Goal: Transaction & Acquisition: Purchase product/service

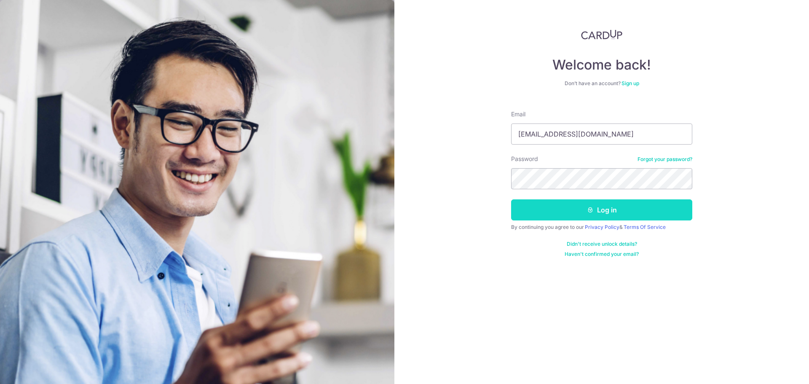
click at [617, 213] on button "Log in" at bounding box center [601, 209] width 181 height 21
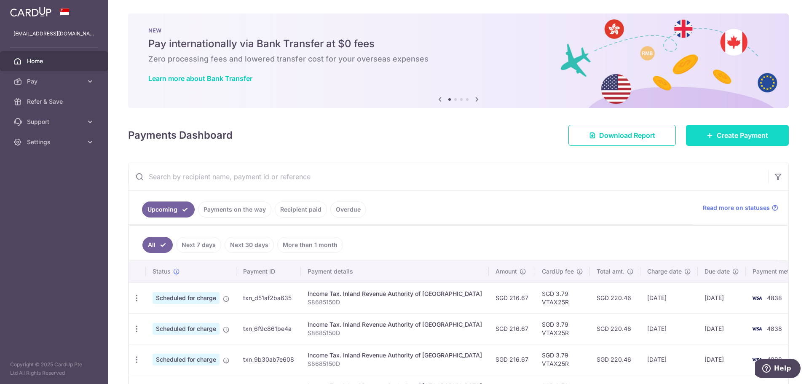
click at [737, 139] on span "Create Payment" at bounding box center [742, 135] width 51 height 10
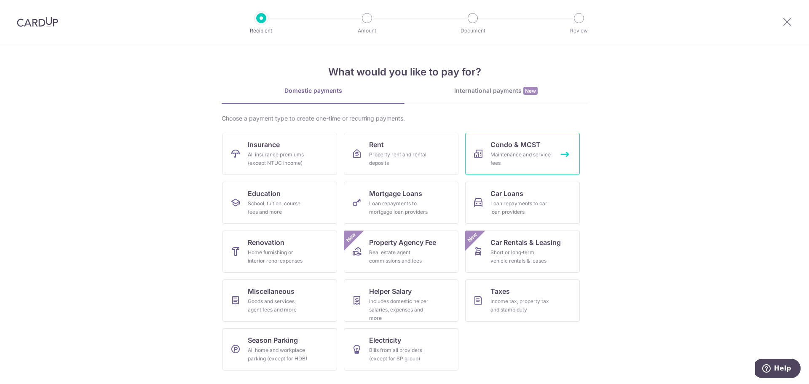
click at [513, 155] on div "Maintenance and service fees" at bounding box center [521, 158] width 61 height 17
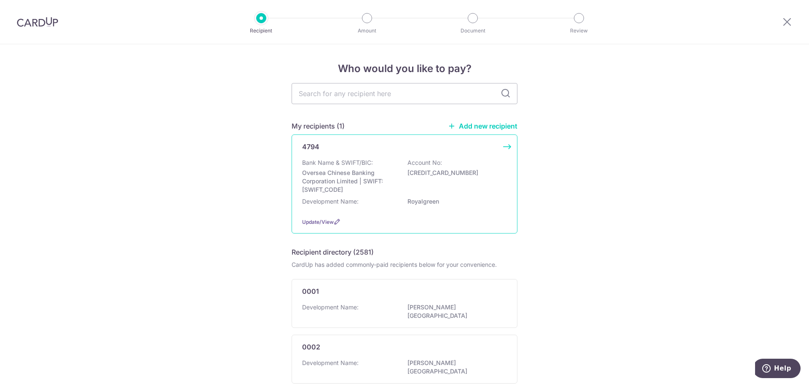
click at [353, 176] on p "Oversea Chinese Banking Corporation Limited | SWIFT: [SWIFT_CODE]" at bounding box center [349, 181] width 94 height 25
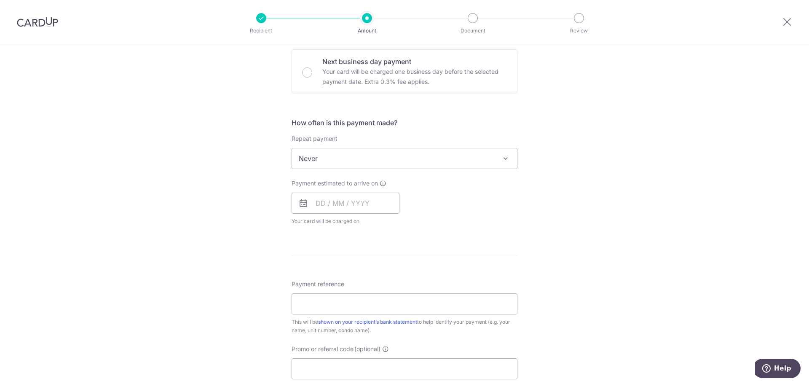
scroll to position [337, 0]
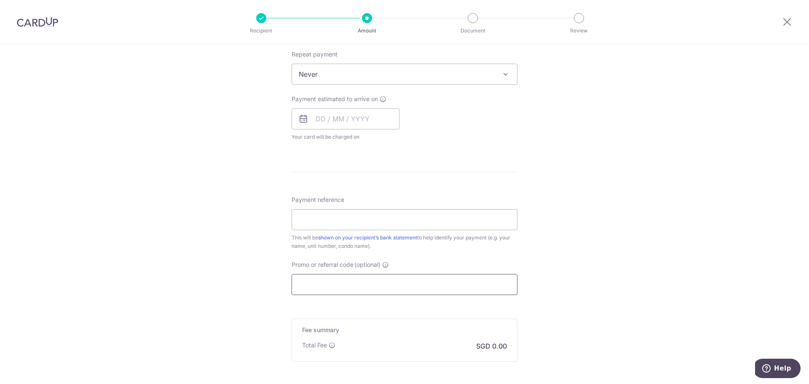
click at [376, 287] on input "Promo or referral code (optional)" at bounding box center [405, 284] width 226 height 21
paste input "OCBC90NV"
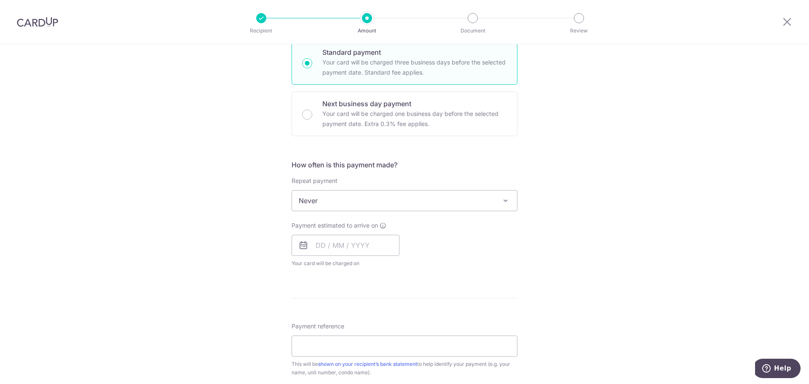
scroll to position [0, 0]
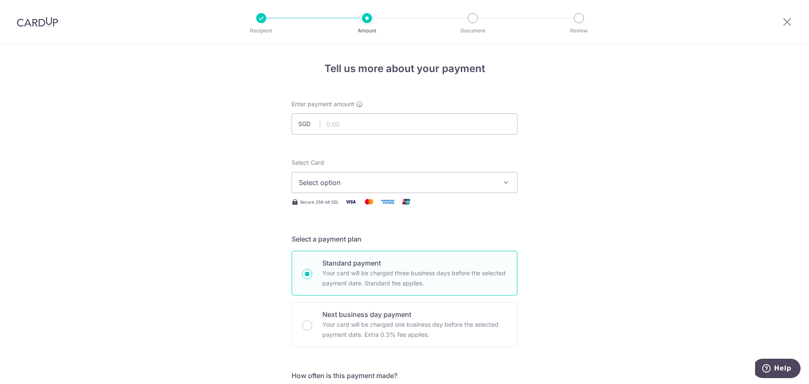
type input "OCBC90NV"
click at [368, 126] on input "text" at bounding box center [405, 123] width 226 height 21
type input "1,808.31"
click at [400, 188] on button "Select option" at bounding box center [405, 182] width 226 height 21
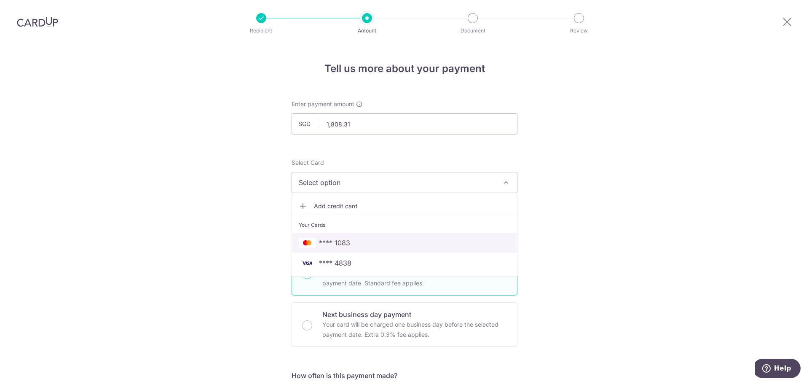
drag, startPoint x: 351, startPoint y: 244, endPoint x: 410, endPoint y: 246, distance: 59.1
click at [351, 244] on span "**** 1083" at bounding box center [405, 243] width 212 height 10
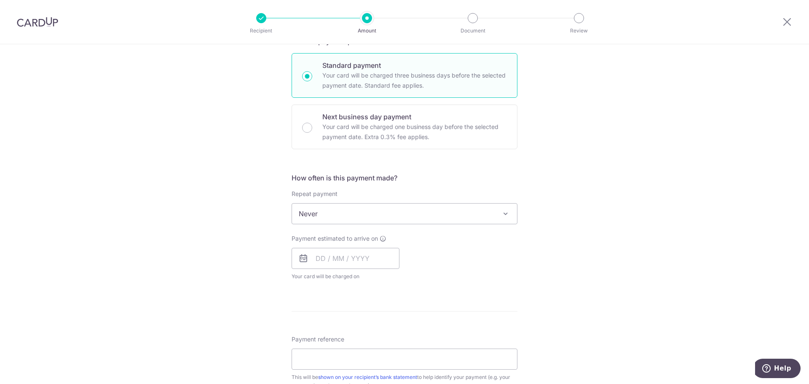
scroll to position [211, 0]
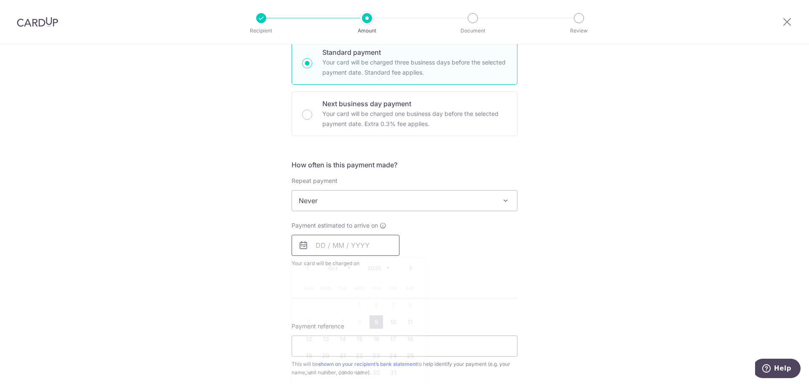
click at [348, 247] on input "text" at bounding box center [346, 245] width 108 height 21
click at [373, 320] on link "9" at bounding box center [376, 321] width 13 height 13
type input "09/10/2025"
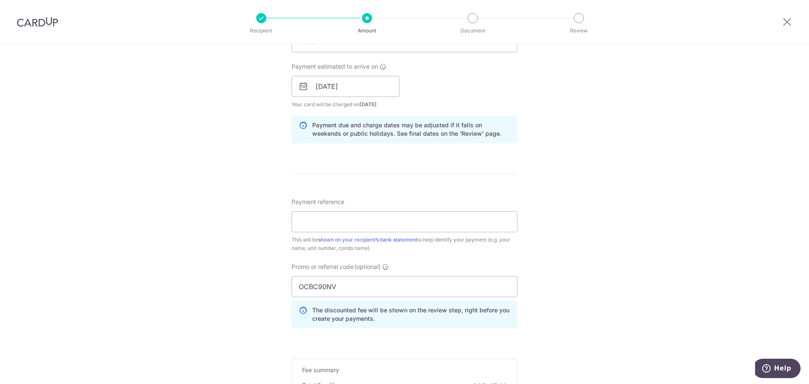
scroll to position [379, 0]
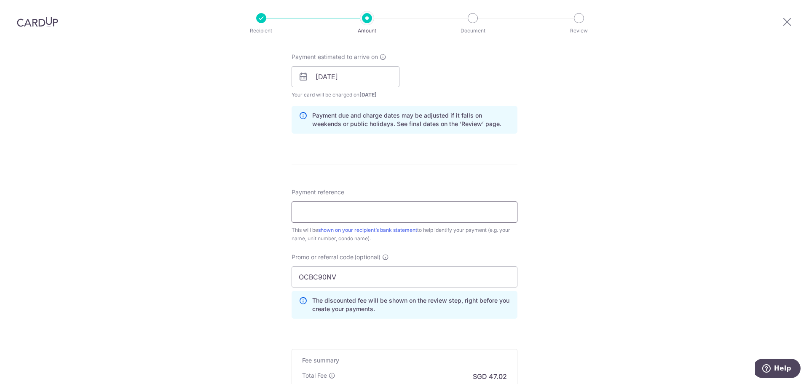
click at [319, 213] on input "Payment reference" at bounding box center [405, 211] width 226 height 21
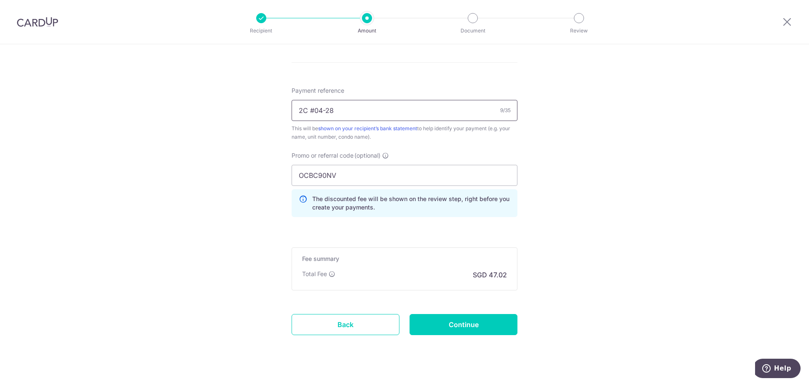
scroll to position [495, 0]
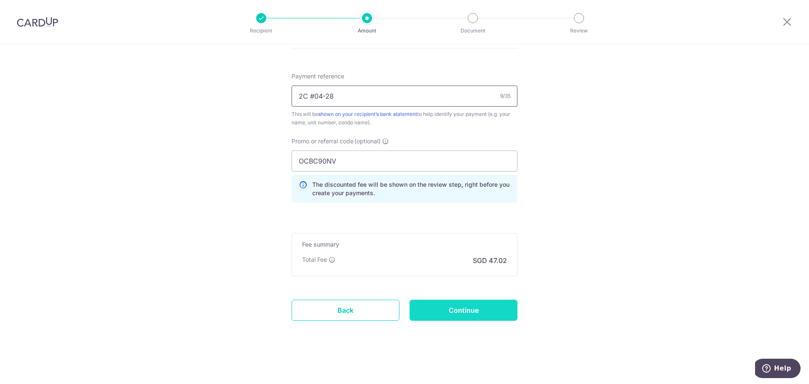
type input "2C #04-28"
click at [483, 313] on input "Continue" at bounding box center [464, 310] width 108 height 21
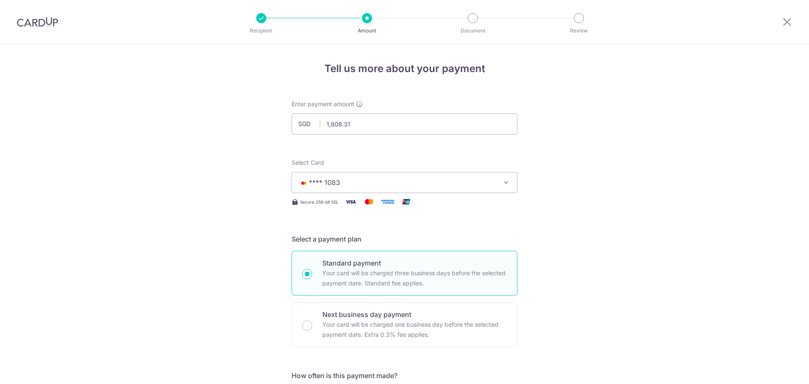
scroll to position [507, 0]
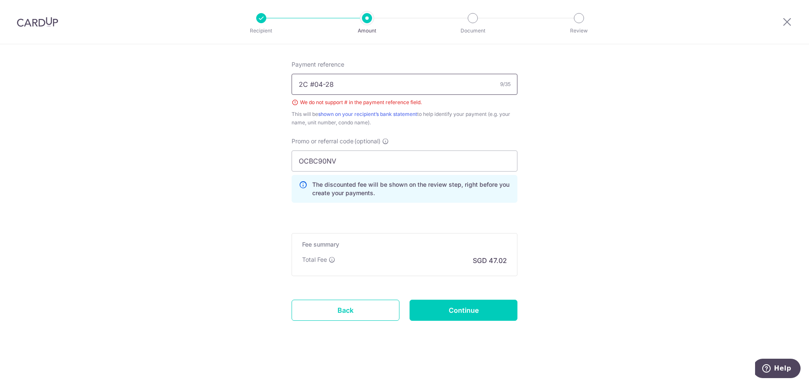
click at [311, 86] on input "2C #04-28" at bounding box center [405, 84] width 226 height 21
type input "2C 04-28"
click at [453, 307] on input "Continue" at bounding box center [464, 310] width 108 height 21
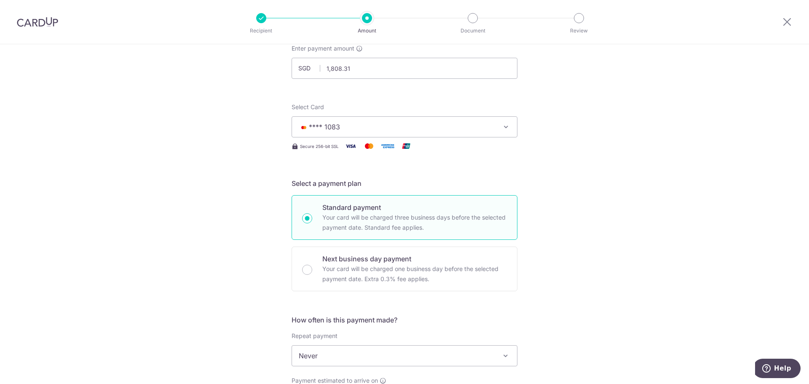
scroll to position [43, 0]
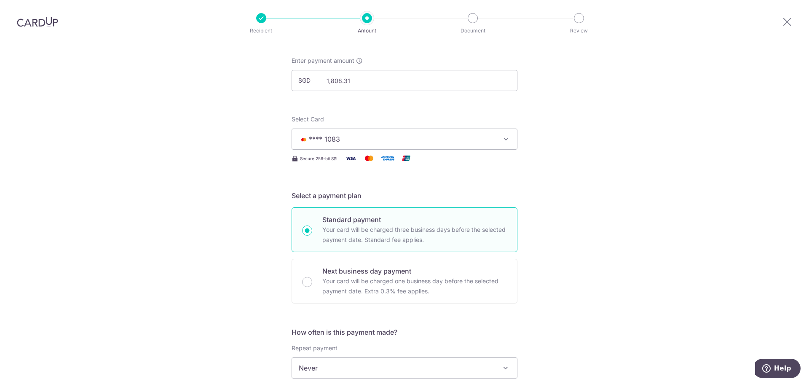
click at [388, 137] on span "**** 1083" at bounding box center [397, 139] width 196 height 10
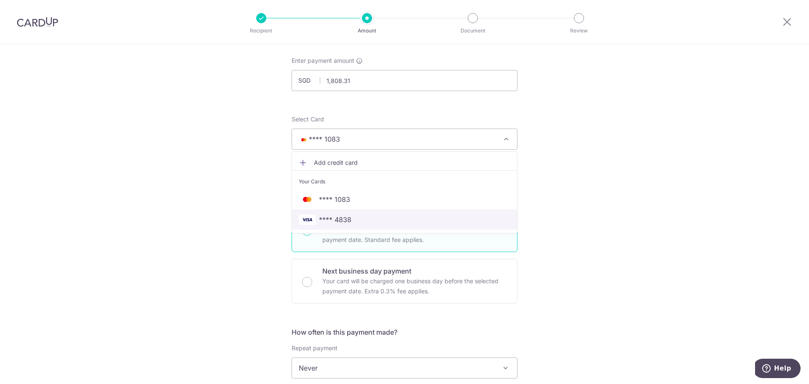
click at [361, 220] on span "**** 4838" at bounding box center [405, 220] width 212 height 10
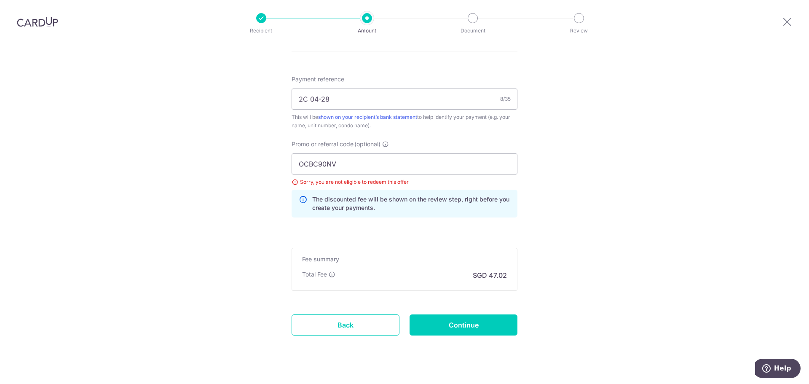
scroll to position [507, 0]
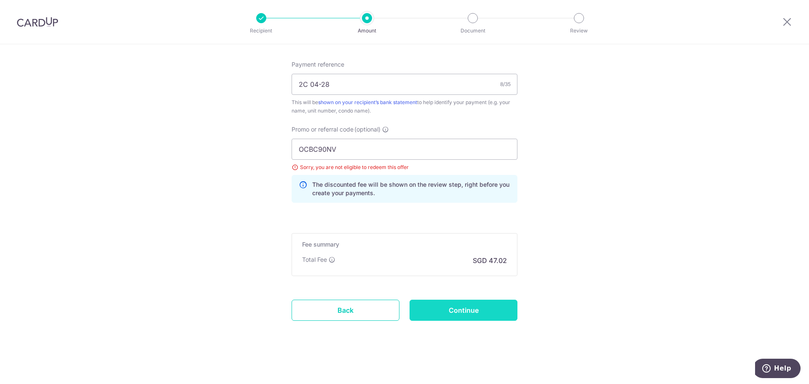
click at [487, 313] on input "Continue" at bounding box center [464, 310] width 108 height 21
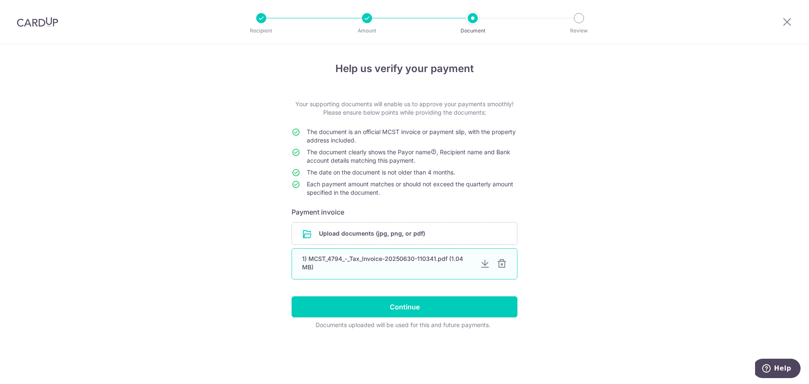
click at [502, 264] on div at bounding box center [502, 264] width 10 height 10
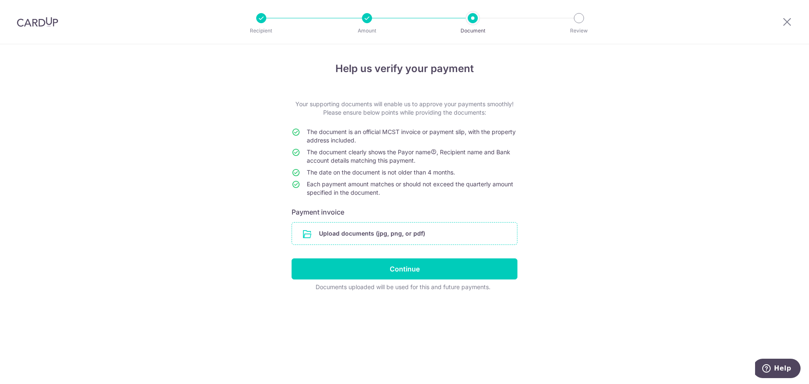
click at [385, 239] on input "file" at bounding box center [404, 234] width 225 height 22
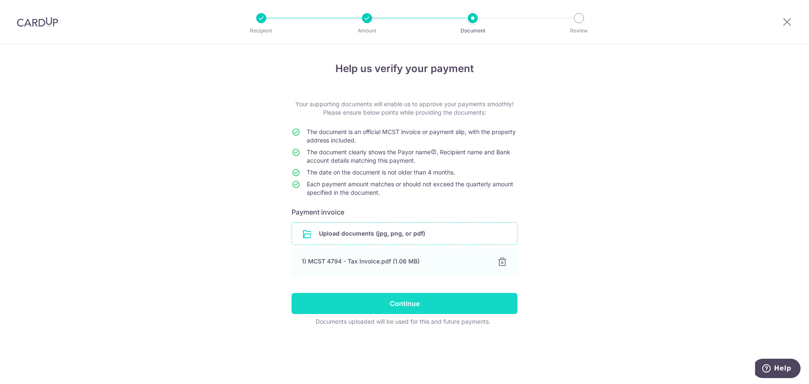
click at [429, 304] on input "Continue" at bounding box center [405, 303] width 226 height 21
